Goal: Navigation & Orientation: Find specific page/section

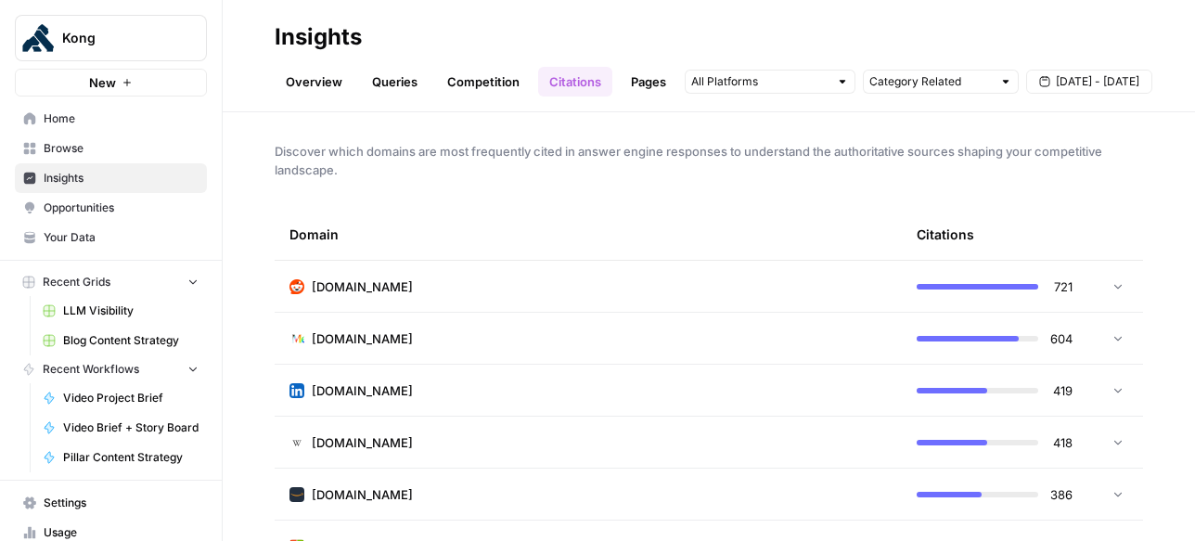
click at [721, 271] on td "[DOMAIN_NAME]" at bounding box center [588, 286] width 627 height 51
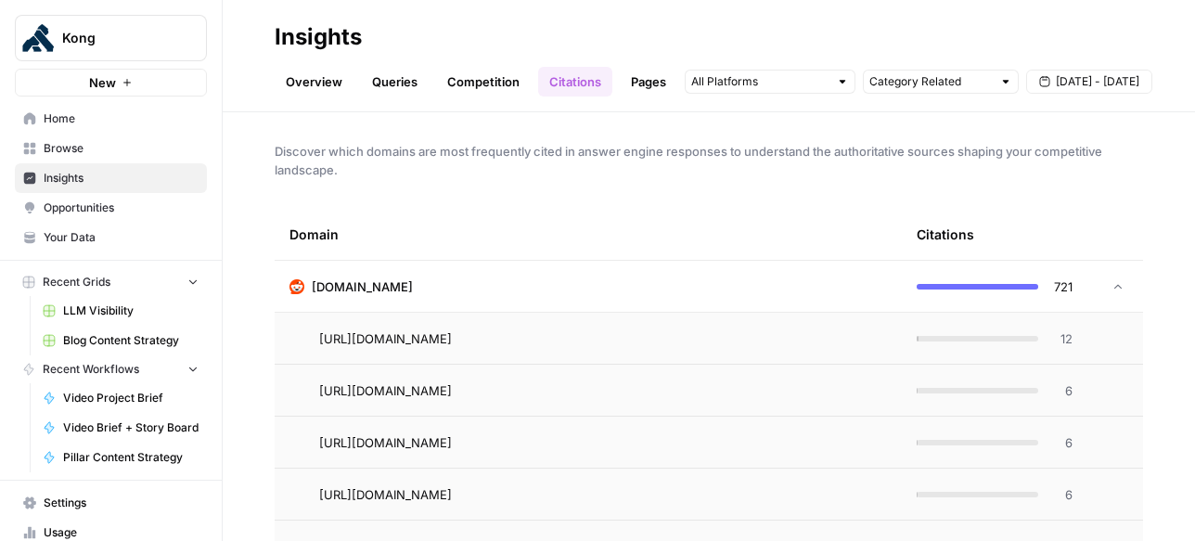
click at [725, 276] on td "[DOMAIN_NAME]" at bounding box center [588, 286] width 627 height 51
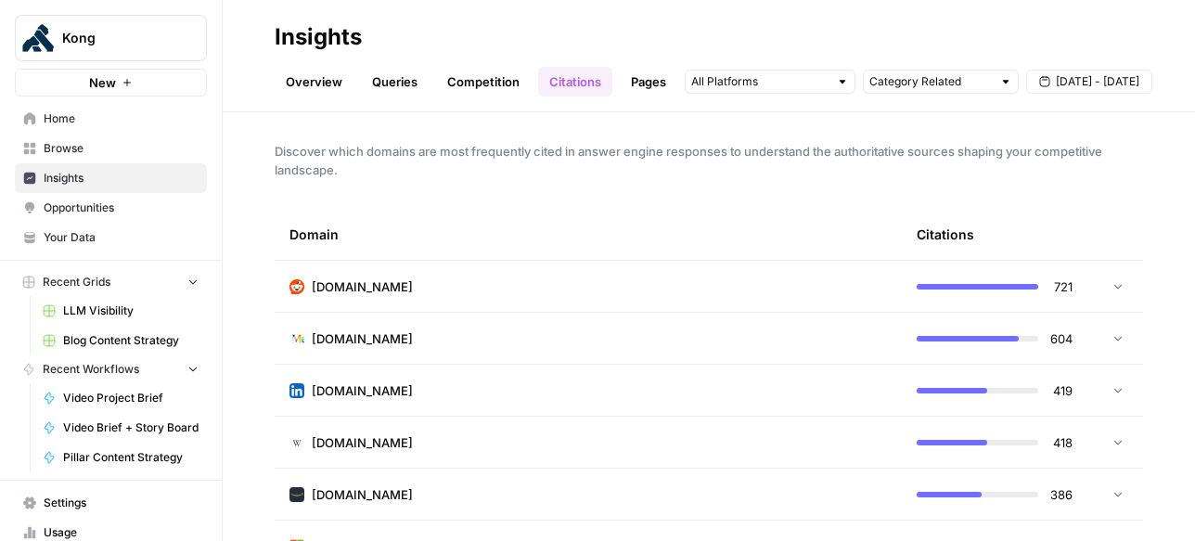
click at [648, 89] on link "Pages" at bounding box center [649, 82] width 58 height 30
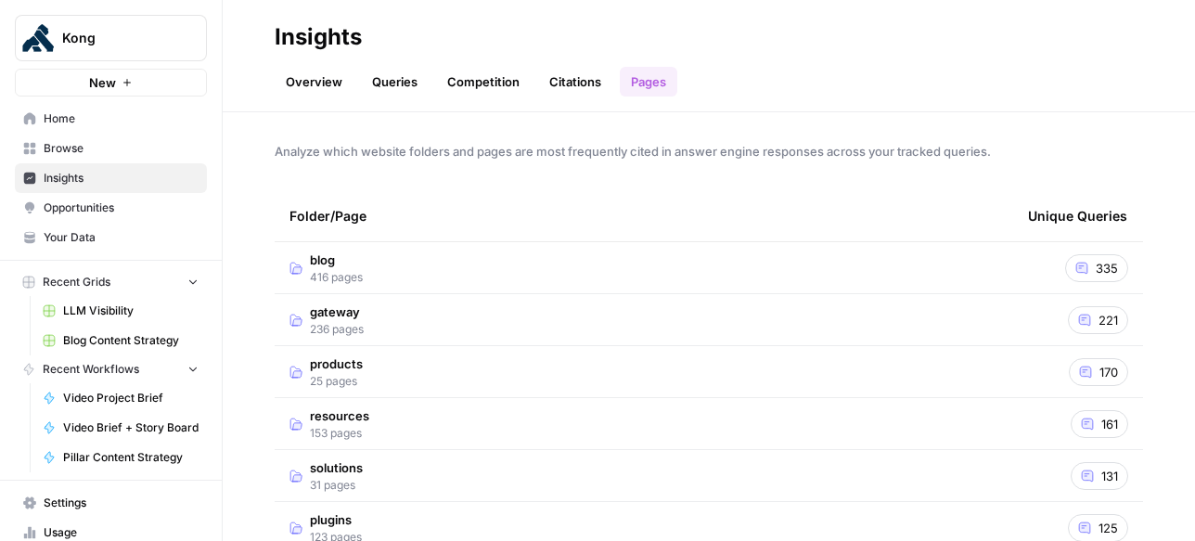
click at [568, 87] on link "Citations" at bounding box center [575, 82] width 74 height 30
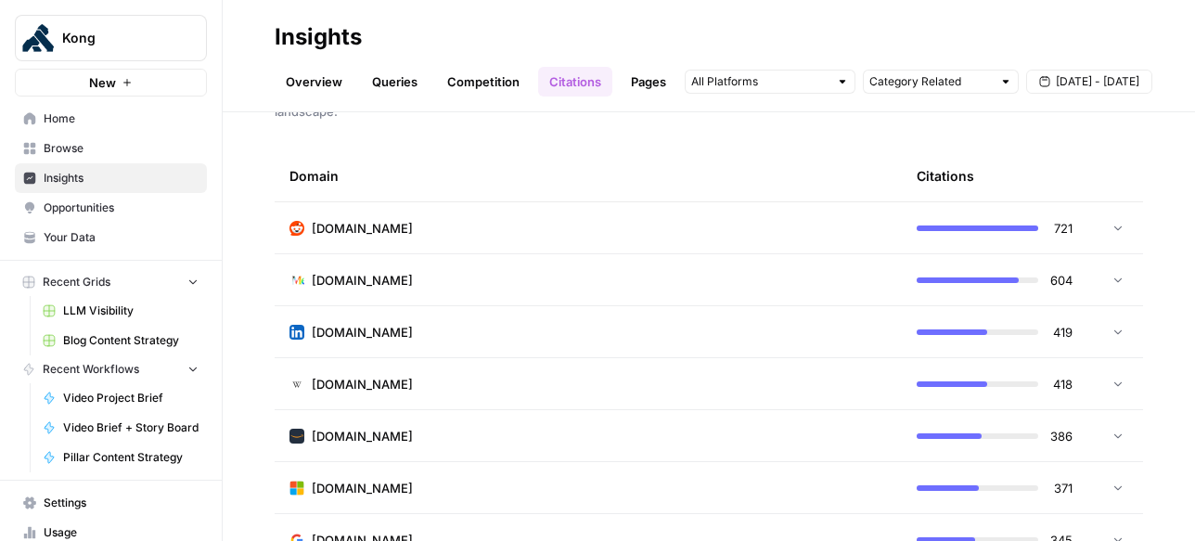
click at [617, 234] on td "[DOMAIN_NAME]" at bounding box center [588, 227] width 627 height 51
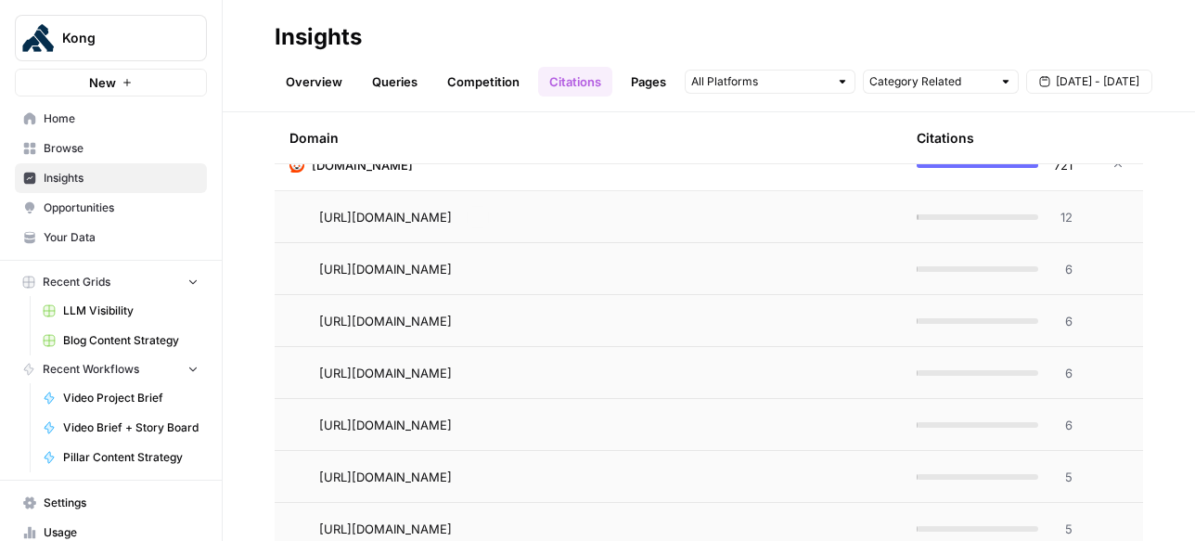
scroll to position [141, 0]
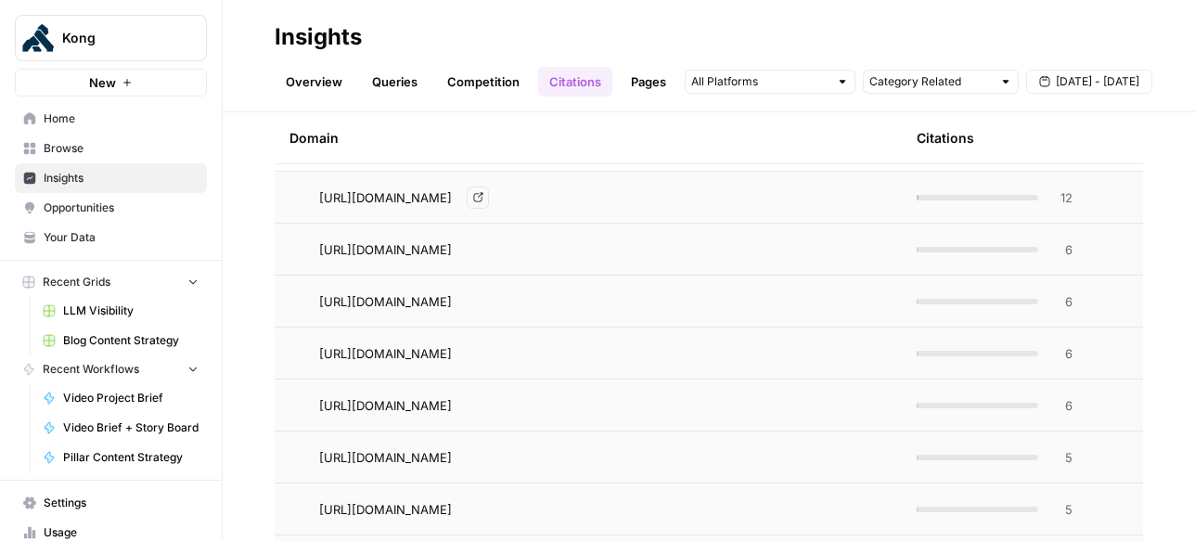
click at [483, 197] on icon "Go to page https://www.reddit.com/r/microservices/comments/1imrhtt" at bounding box center [478, 197] width 10 height 10
click at [483, 248] on icon "Go to page https://www.reddit.com/r/bigdata/comments/16nn6tt" at bounding box center [478, 249] width 10 height 10
click at [489, 298] on link "Go to page" at bounding box center [478, 301] width 22 height 22
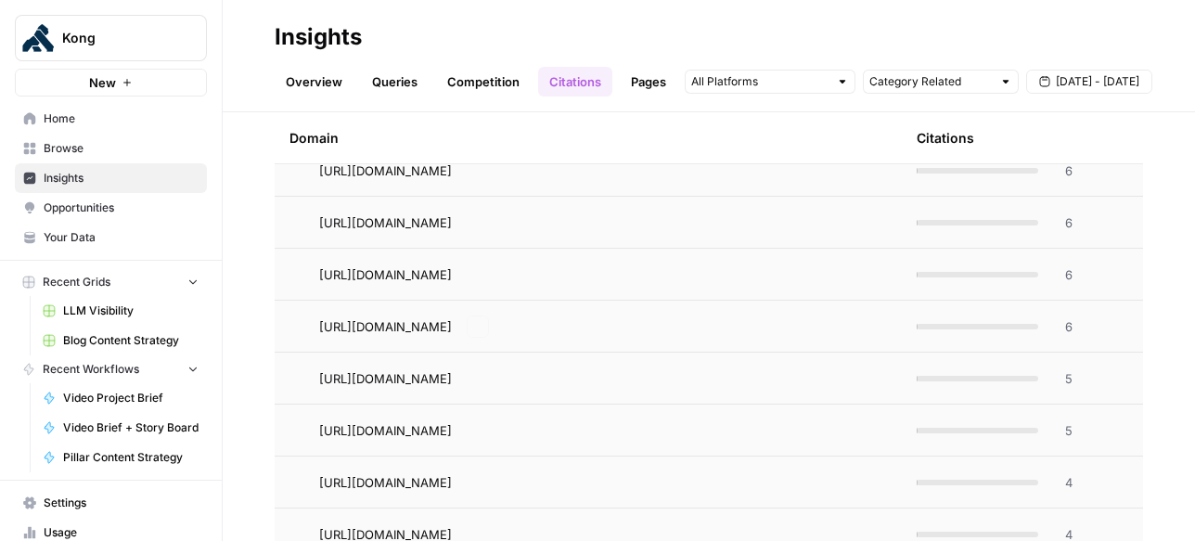
scroll to position [243, 0]
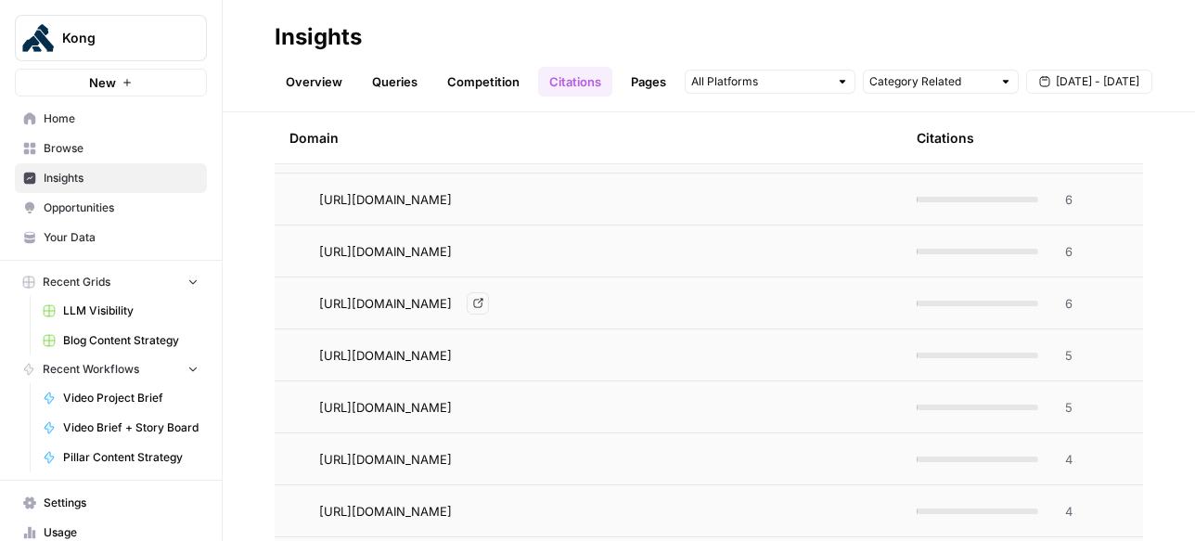
click at [483, 304] on icon "Go to page https://www.reddit.com/r/OpenAI/comments/1f4rkmn" at bounding box center [478, 303] width 10 height 10
